Goal: Task Accomplishment & Management: Use online tool/utility

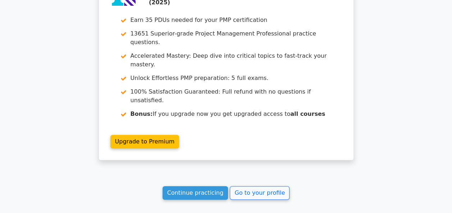
scroll to position [1593, 0]
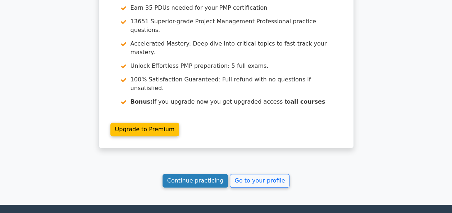
click at [203, 174] on link "Continue practicing" at bounding box center [195, 181] width 66 height 14
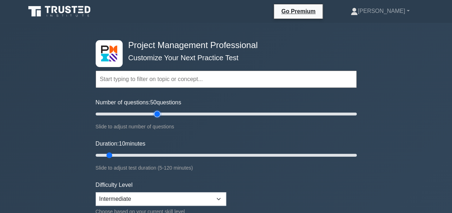
drag, startPoint x: 105, startPoint y: 115, endPoint x: 160, endPoint y: 117, distance: 55.0
type input "50"
click at [160, 117] on input "Number of questions: 50 questions" at bounding box center [226, 114] width 261 height 9
drag, startPoint x: 110, startPoint y: 154, endPoint x: 262, endPoint y: 153, distance: 151.6
type input "80"
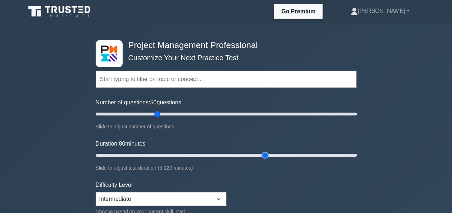
click at [262, 153] on input "Duration: 80 minutes" at bounding box center [226, 155] width 261 height 9
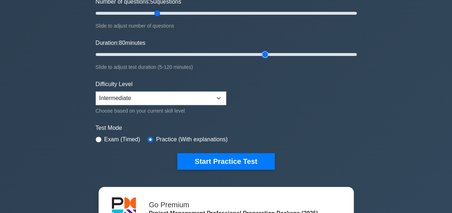
scroll to position [180, 0]
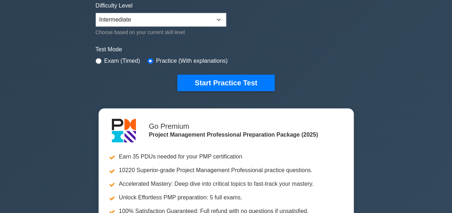
click at [101, 60] on div "Exam (Timed)" at bounding box center [118, 61] width 45 height 9
click at [97, 61] on input "radio" at bounding box center [99, 61] width 6 height 6
radio input "true"
